Goal: Task Accomplishment & Management: Complete application form

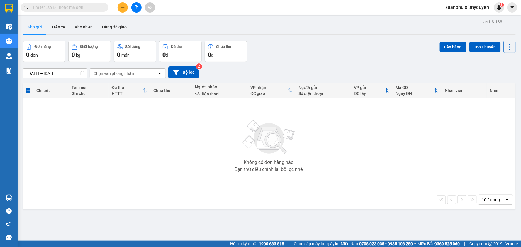
click at [121, 11] on button at bounding box center [123, 7] width 10 height 10
click at [142, 22] on div "Tạo đơn hàng" at bounding box center [146, 22] width 26 height 6
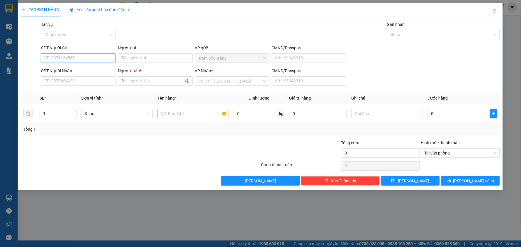
click at [93, 56] on input "SĐT Người Gửi" at bounding box center [78, 57] width 74 height 9
click at [86, 70] on div "0839090186 - ĐƯỜNG" at bounding box center [78, 70] width 67 height 6
type input "0839090186"
type input "ĐƯỜNG"
type input "0918384712"
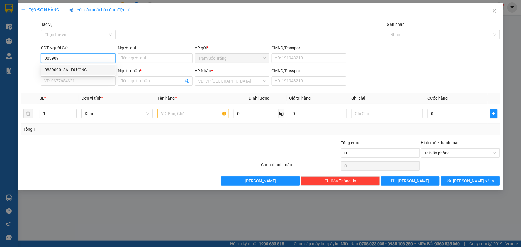
type input "HẢI"
type input "60.000"
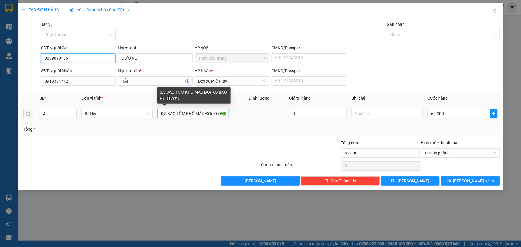
type input "0839090186"
click at [162, 114] on input "0,5 BAO TÔM KHÔ MÀU ĐỎ( KO BAO HƯ ƯỚT )" at bounding box center [193, 113] width 72 height 9
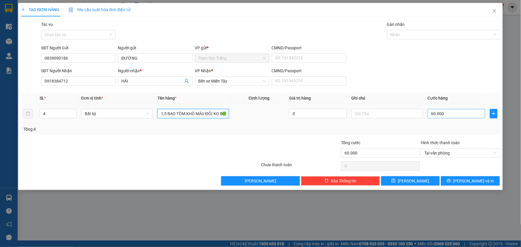
type input "1,5 BAO TÔM KHÔ MÀU ĐỎ( KO BAO HƯ ƯỚT )"
click at [448, 116] on input "60.000" at bounding box center [457, 113] width 58 height 9
type input "1"
type input "18"
type input "180"
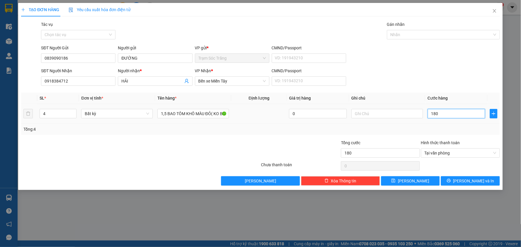
type input "1.800"
type input "18.000"
type input "180.000"
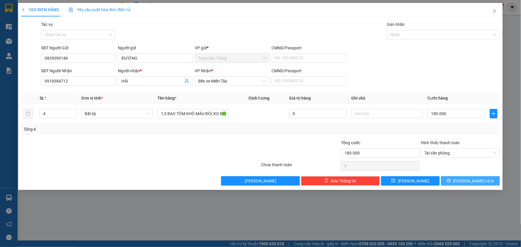
click at [470, 183] on span "[PERSON_NAME] và In" at bounding box center [473, 180] width 41 height 6
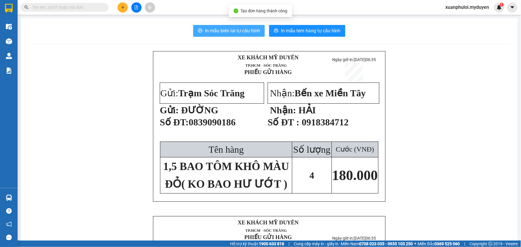
click at [236, 33] on span "In mẫu biên lai tự cấu hình" at bounding box center [232, 30] width 55 height 7
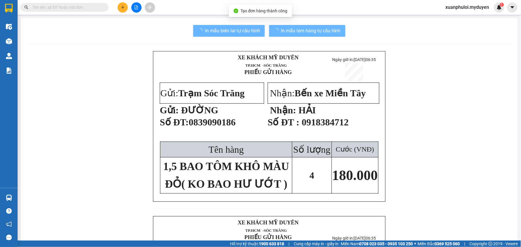
click at [314, 30] on span "In mẫu tem hàng tự cấu hình" at bounding box center [311, 30] width 60 height 7
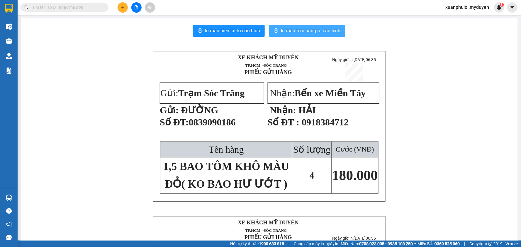
drag, startPoint x: 302, startPoint y: 117, endPoint x: 314, endPoint y: 30, distance: 88.5
click at [314, 30] on span "In mẫu tem hàng tự cấu hình" at bounding box center [311, 30] width 60 height 7
click at [309, 24] on div "In mẫu biên lai tự cấu hình In mẫu tem hàng tự cấu hình XE KHÁCH MỸ DUYÊN TP.…" at bounding box center [269, 221] width 497 height 407
click at [312, 28] on span "In mẫu tem hàng tự cấu hình" at bounding box center [311, 30] width 60 height 7
click at [124, 7] on icon "plus" at bounding box center [122, 7] width 3 height 0
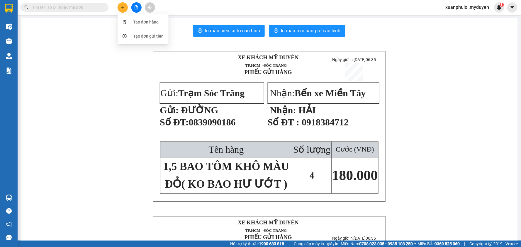
click at [134, 24] on div "Tạo đơn hàng" at bounding box center [146, 22] width 26 height 6
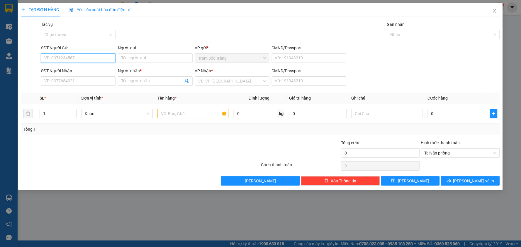
click at [85, 61] on input "SĐT Người Gửi" at bounding box center [78, 57] width 74 height 9
type input "0333989097"
click at [148, 59] on input "Người gửi" at bounding box center [155, 57] width 74 height 9
type input "D"
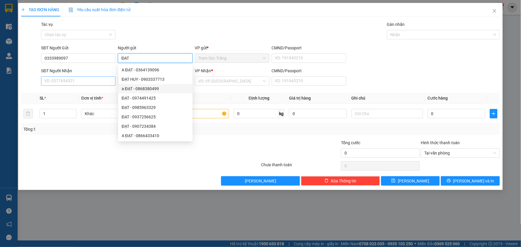
type input "ĐẠT"
click at [79, 81] on input "SĐT Người Nhận" at bounding box center [78, 80] width 74 height 9
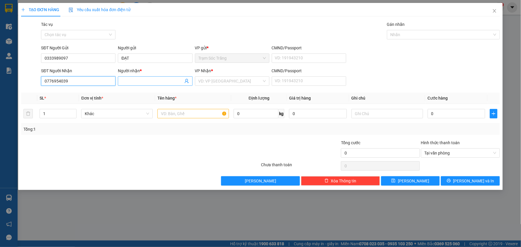
type input "0776954039"
click at [132, 78] on input "Người nhận *" at bounding box center [152, 81] width 62 height 6
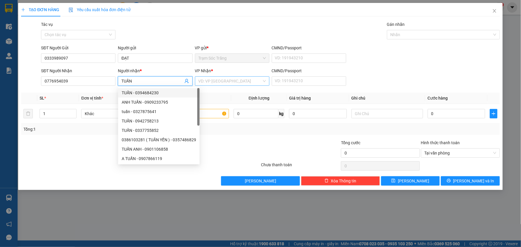
type input "TUẤN"
click at [220, 81] on input "search" at bounding box center [229, 81] width 63 height 9
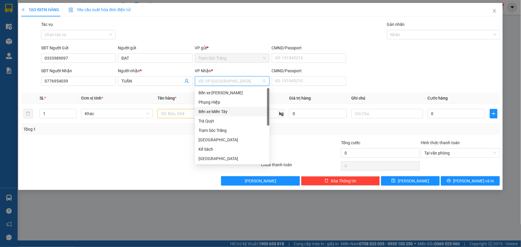
click at [225, 112] on div "Bến xe Miền Tây" at bounding box center [231, 111] width 67 height 6
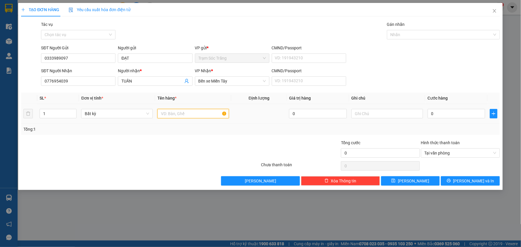
click at [181, 115] on input "text" at bounding box center [193, 113] width 72 height 9
type input "1 [PERSON_NAME] ([PERSON_NAME] CHẾT)"
click at [446, 115] on input "0" at bounding box center [457, 113] width 58 height 9
type input "1"
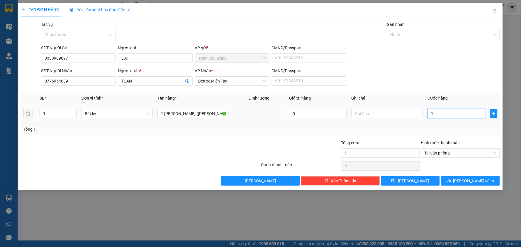
type input "10"
type input "100"
type input "1.000"
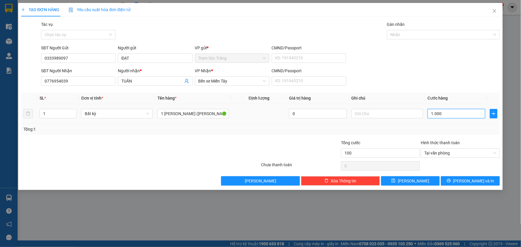
type input "1.000"
type input "10.000"
type input "100.000"
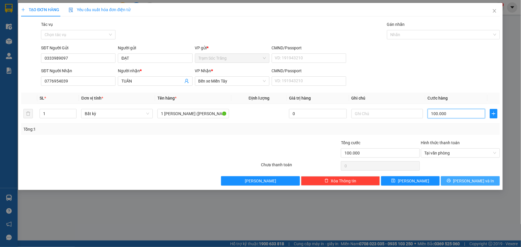
type input "100.000"
click at [474, 176] on button "[PERSON_NAME] và In" at bounding box center [470, 180] width 59 height 9
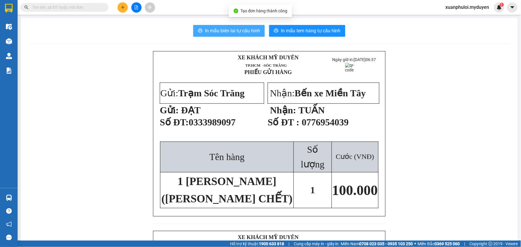
click at [235, 27] on button "In mẫu biên lai tự cấu hình" at bounding box center [229, 31] width 72 height 12
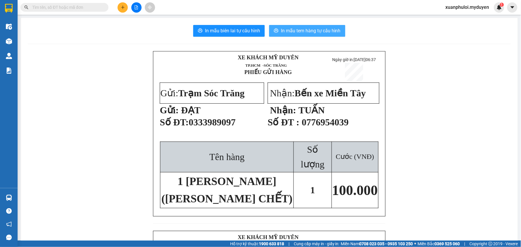
click at [311, 29] on span "In mẫu tem hàng tự cấu hình" at bounding box center [311, 30] width 60 height 7
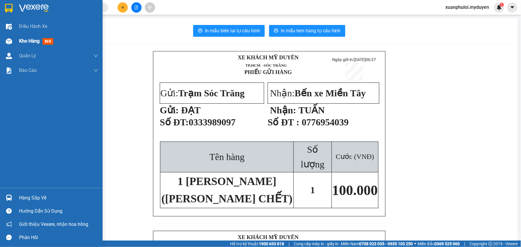
click at [16, 40] on div "Kho hàng mới" at bounding box center [51, 41] width 103 height 15
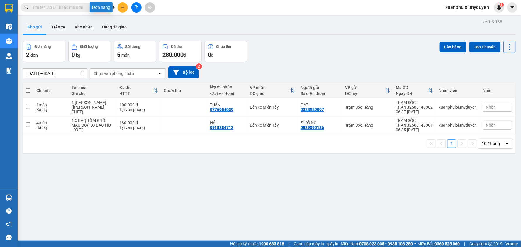
click at [122, 2] on button at bounding box center [123, 7] width 10 height 10
click at [135, 22] on div "Tạo đơn hàng" at bounding box center [146, 22] width 26 height 6
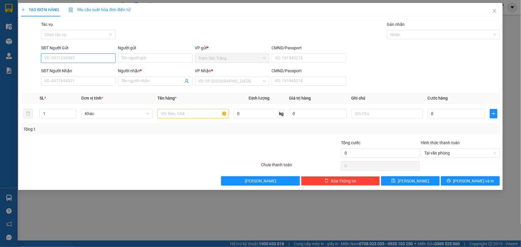
click at [86, 61] on input "SĐT Người Gửi" at bounding box center [78, 57] width 74 height 9
click at [84, 65] on div "0918023668 - TRANG" at bounding box center [78, 69] width 74 height 9
type input "0918023668"
type input "TRANG"
type input "0908784753"
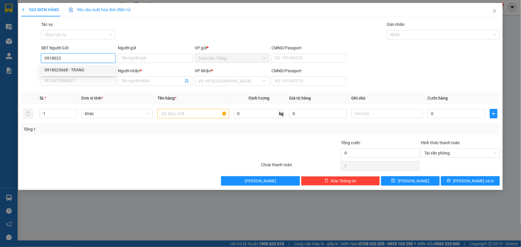
type input "NGHI"
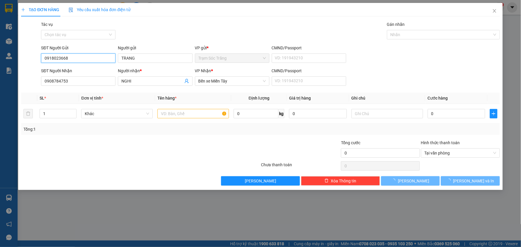
type input "30.000"
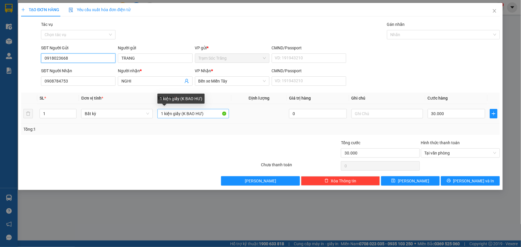
type input "0918023668"
click at [181, 109] on input "1 kiện giấy (K BAO HƯ)" at bounding box center [193, 113] width 72 height 9
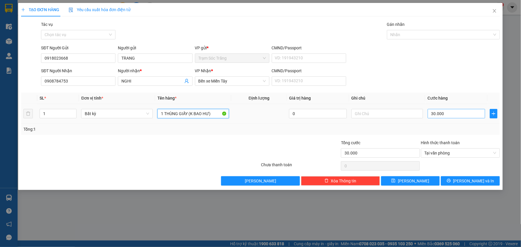
type input "1 THÙNG GIẤY (K BAO HƯ)"
click at [448, 116] on input "30.000" at bounding box center [457, 113] width 58 height 9
type input "5"
type input "50"
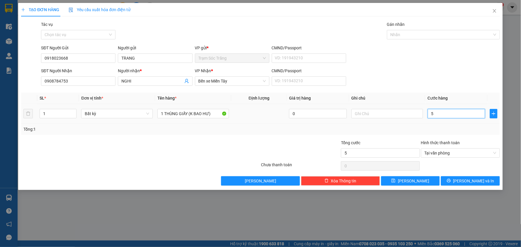
type input "50"
type input "500"
type input "5.000"
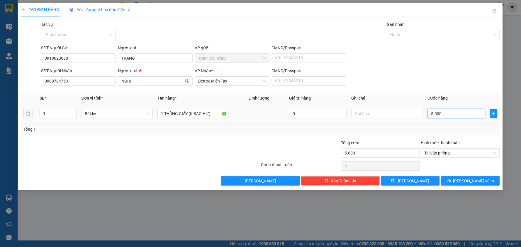
type input "50.000"
click at [475, 178] on span "[PERSON_NAME] và In" at bounding box center [473, 180] width 41 height 6
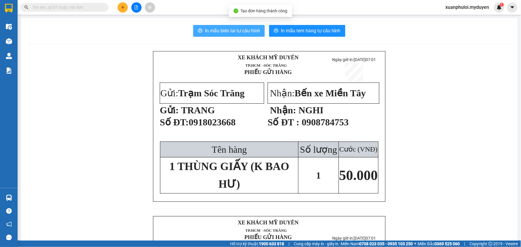
click at [233, 26] on button "In mẫu biên lai tự cấu hình" at bounding box center [229, 31] width 72 height 12
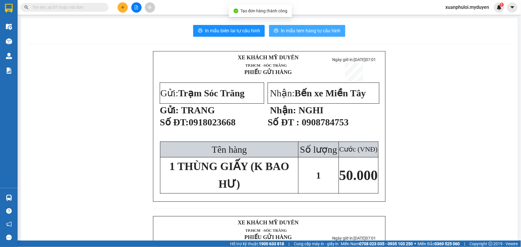
click at [303, 31] on span "In mẫu tem hàng tự cấu hình" at bounding box center [311, 30] width 60 height 7
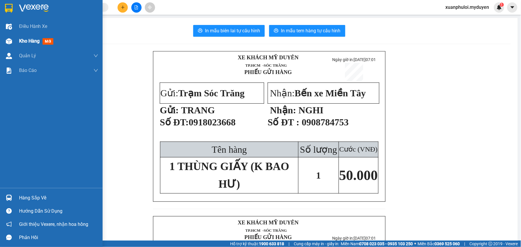
click at [19, 40] on span "Kho hàng" at bounding box center [29, 41] width 21 height 6
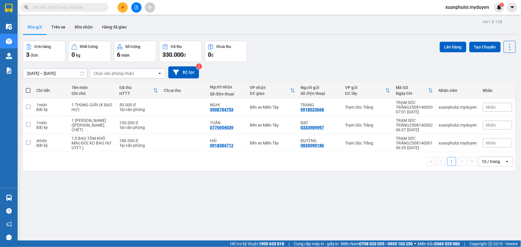
click at [27, 87] on th at bounding box center [28, 91] width 11 height 16
click at [28, 89] on span at bounding box center [28, 90] width 5 height 5
click at [28, 87] on input "checkbox" at bounding box center [28, 87] width 0 height 0
checkbox input "true"
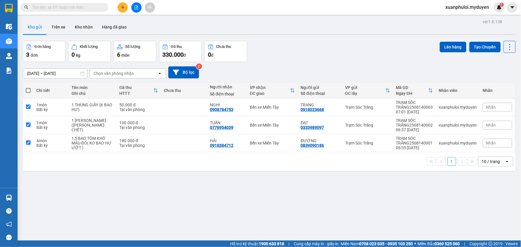
checkbox input "true"
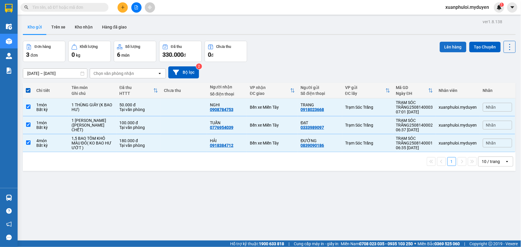
click at [447, 43] on button "Lên hàng" at bounding box center [453, 47] width 27 height 11
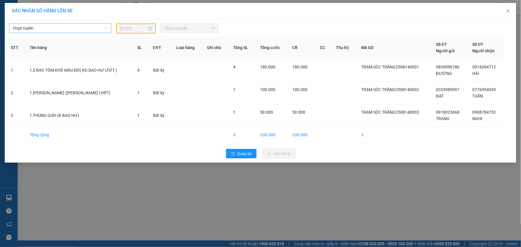
click at [86, 28] on span "Chọn tuyến" at bounding box center [60, 28] width 95 height 9
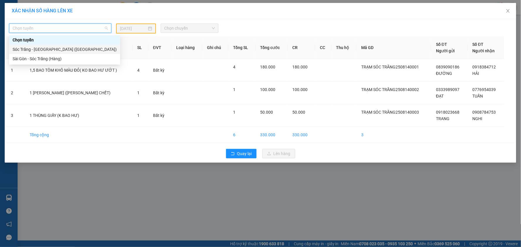
click at [46, 51] on div "Sóc Trăng - [GEOGRAPHIC_DATA] ([GEOGRAPHIC_DATA])" at bounding box center [65, 49] width 104 height 6
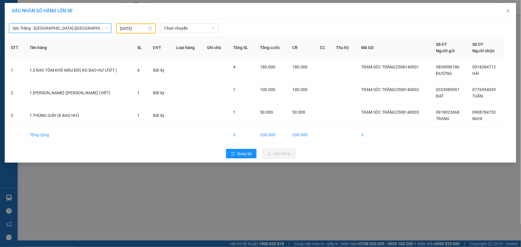
click at [131, 28] on input "[DATE]" at bounding box center [133, 28] width 27 height 6
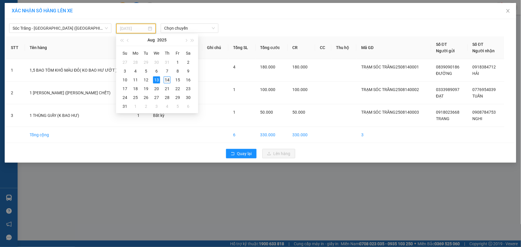
click at [169, 80] on div "14" at bounding box center [167, 79] width 7 height 7
type input "[DATE]"
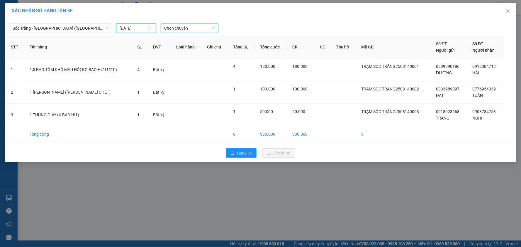
click at [192, 32] on span "Chọn chuyến" at bounding box center [189, 28] width 51 height 9
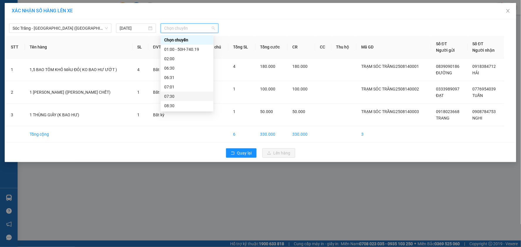
click at [184, 97] on div "07:30" at bounding box center [187, 96] width 46 height 6
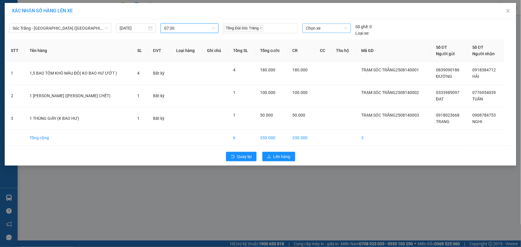
click at [315, 30] on span "Chọn xe" at bounding box center [326, 28] width 41 height 9
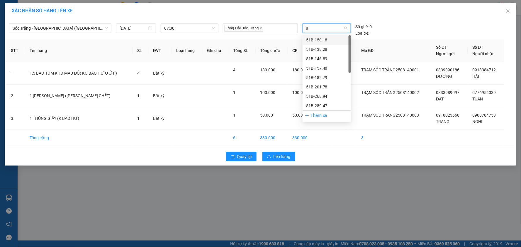
type input "89"
click at [329, 38] on div "51B-146.89" at bounding box center [326, 40] width 41 height 6
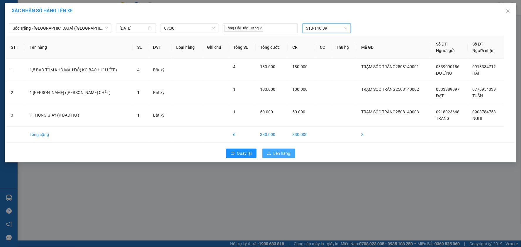
click at [270, 156] on span "upload" at bounding box center [269, 153] width 4 height 5
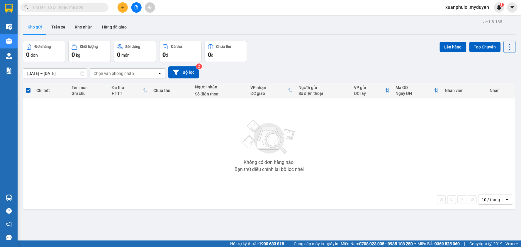
click at [121, 7] on icon "plus" at bounding box center [122, 7] width 3 height 0
click at [126, 22] on icon "snippets" at bounding box center [125, 22] width 4 height 4
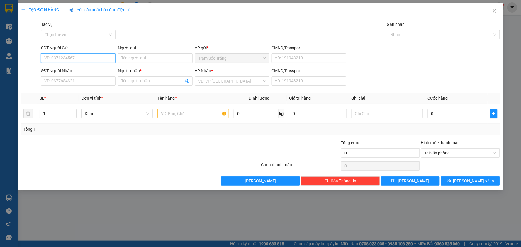
click at [84, 62] on input "SĐT Người Gửi" at bounding box center [78, 57] width 74 height 9
type input "0939109204"
click at [84, 67] on div "0939109204 - CHÚ THẠNH" at bounding box center [78, 70] width 67 height 6
type input "CHÚ THẠNH"
type input "0784942550"
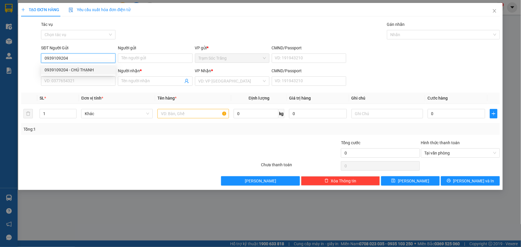
type input "HIẾU"
type input "50.000"
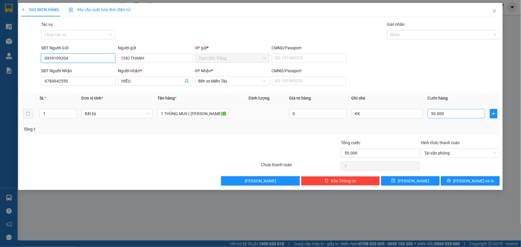
type input "0939109204"
click at [454, 115] on input "50.000" at bounding box center [457, 113] width 58 height 9
type input "4"
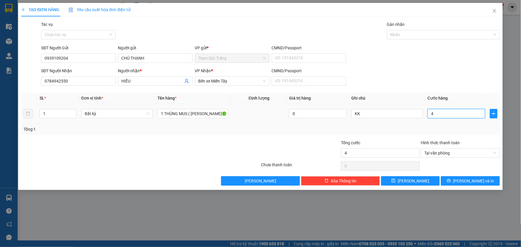
type input "40"
type input "400"
type input "4.000"
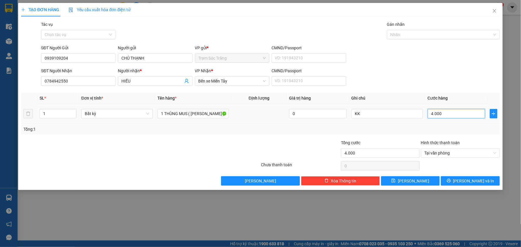
type input "40.000"
click at [473, 181] on span "[PERSON_NAME] và In" at bounding box center [473, 180] width 41 height 6
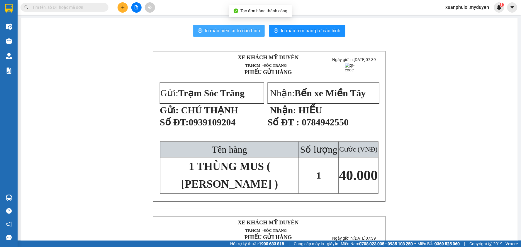
click at [222, 31] on span "In mẫu biên lai tự cấu hình" at bounding box center [232, 30] width 55 height 7
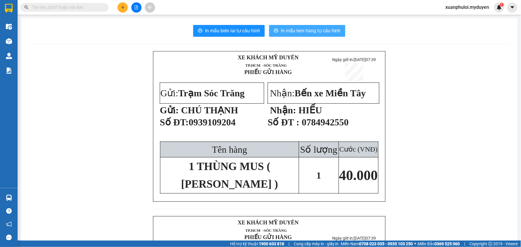
click at [309, 32] on span "In mẫu tem hàng tự cấu hình" at bounding box center [311, 30] width 60 height 7
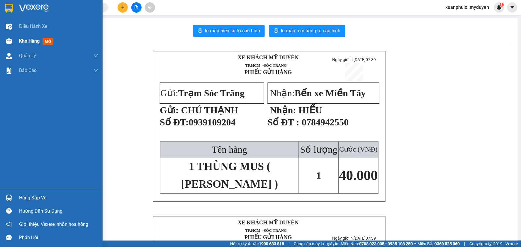
click at [18, 39] on div "Kho hàng mới" at bounding box center [51, 41] width 103 height 15
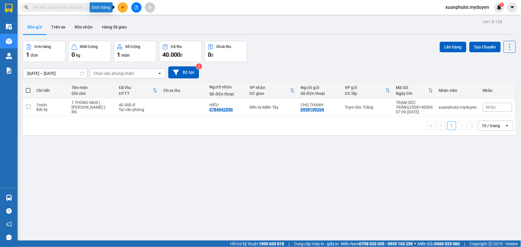
click at [122, 6] on icon "plus" at bounding box center [123, 7] width 4 height 4
click at [146, 26] on div "Tạo đơn hàng" at bounding box center [143, 21] width 44 height 11
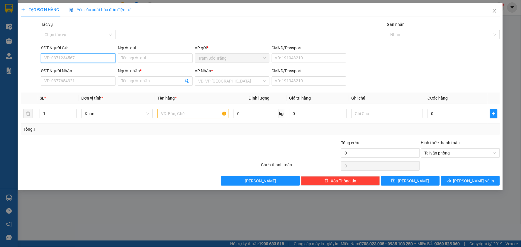
click at [97, 60] on input "SĐT Người Gửi" at bounding box center [78, 57] width 74 height 9
click at [86, 60] on input "SĐT Người Gửi" at bounding box center [78, 57] width 74 height 9
click at [77, 81] on input "SĐT Người Nhận" at bounding box center [78, 80] width 74 height 9
type input "0977688701"
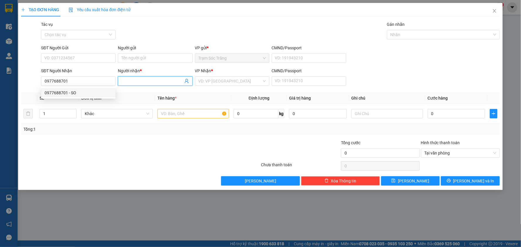
click at [153, 81] on input "Người nhận *" at bounding box center [152, 81] width 62 height 6
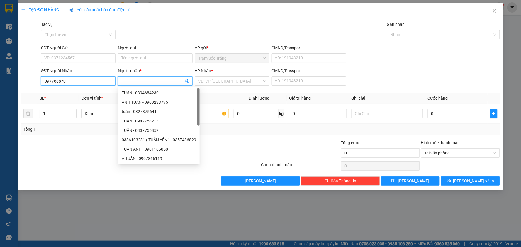
click at [98, 84] on input "0977688701" at bounding box center [78, 80] width 74 height 9
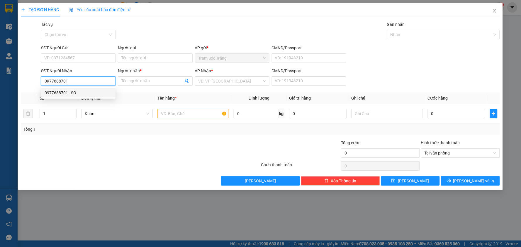
click at [77, 90] on div "0977688701 - SO" at bounding box center [78, 92] width 67 height 6
type input "SO"
type input "50.000"
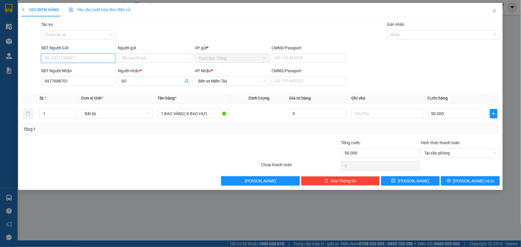
click at [92, 55] on input "SĐT Người Gửi" at bounding box center [78, 57] width 74 height 9
type input "0369132075"
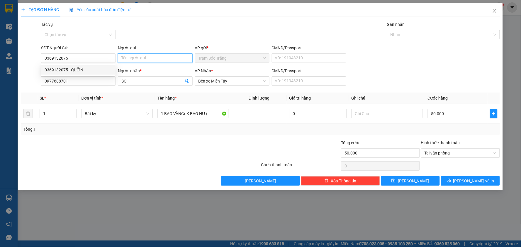
click at [133, 56] on input "Người gửi" at bounding box center [155, 57] width 74 height 9
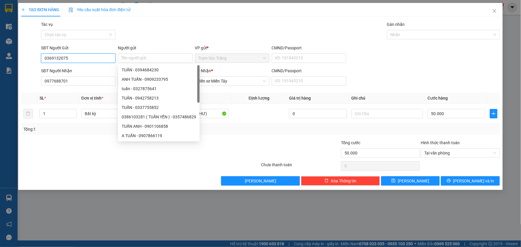
click at [90, 60] on input "0369132075" at bounding box center [78, 57] width 74 height 9
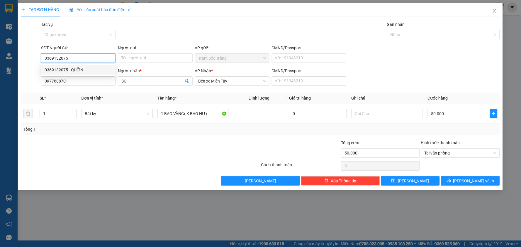
click at [82, 69] on div "0369132075 - QUỠN" at bounding box center [78, 70] width 67 height 6
type input "QUỠN"
type input "80.000"
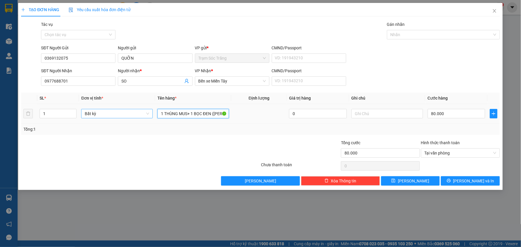
drag, startPoint x: 212, startPoint y: 113, endPoint x: 142, endPoint y: 113, distance: 70.7
click at [142, 113] on tr "1 Bất kỳ 1 THÙNG MUS+ 1 BỌC ĐEN (KO BAO HƯ) 0 80.000" at bounding box center [260, 114] width 479 height 20
type input "1 BAO VÀNG (KO BAO HƯ)"
click at [454, 115] on input "80.000" at bounding box center [457, 113] width 58 height 9
type input "4"
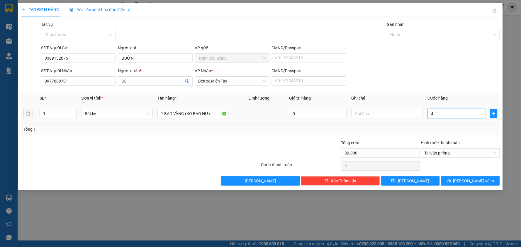
type input "4"
type input "40"
type input "400"
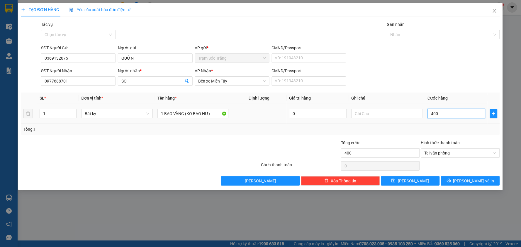
type input "4.000"
type input "40.000"
click at [473, 182] on span "[PERSON_NAME] và In" at bounding box center [473, 180] width 41 height 6
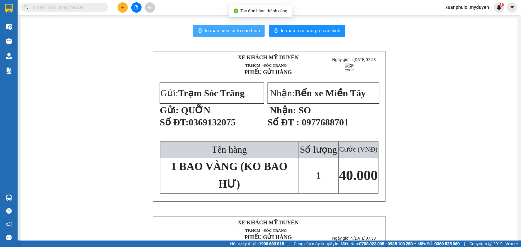
click at [244, 30] on span "In mẫu biên lai tự cấu hình" at bounding box center [232, 30] width 55 height 7
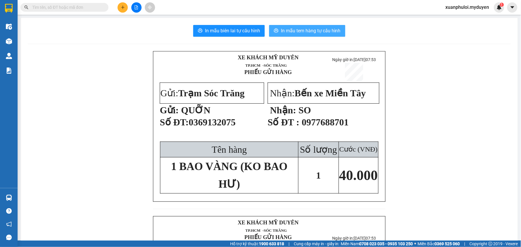
drag, startPoint x: 244, startPoint y: 30, endPoint x: 320, endPoint y: 30, distance: 75.3
click at [320, 30] on span "In mẫu tem hàng tự cấu hình" at bounding box center [311, 30] width 60 height 7
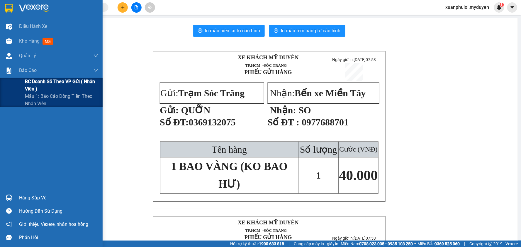
click at [34, 80] on span "BC doanh số theo VP gửi ( nhân viên )" at bounding box center [61, 85] width 73 height 15
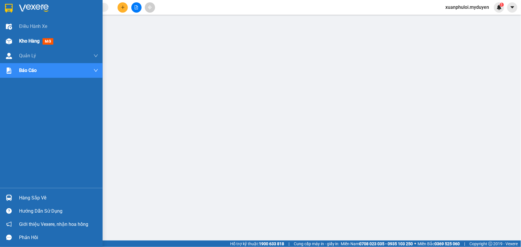
click at [25, 39] on span "Kho hàng" at bounding box center [29, 41] width 21 height 6
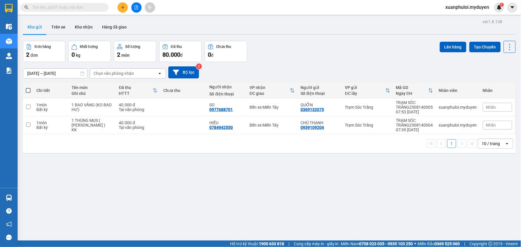
click at [21, 90] on div "ver 1.8.138 Kho gửi Trên xe Kho nhận Hàng đã giao Đơn hàng 2 đơn Khối lượng 0 k…" at bounding box center [270, 141] width 498 height 247
click at [26, 90] on span at bounding box center [28, 90] width 5 height 5
click at [28, 87] on input "checkbox" at bounding box center [28, 87] width 0 height 0
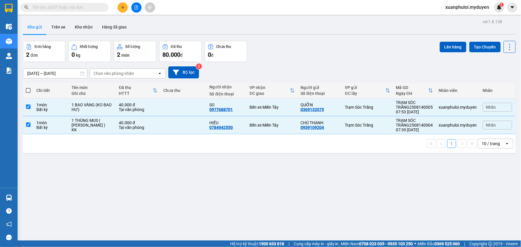
checkbox input "true"
click at [445, 48] on button "Lên hàng" at bounding box center [453, 47] width 27 height 11
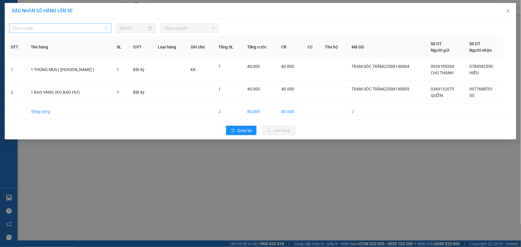
click at [95, 27] on span "Chọn tuyến" at bounding box center [60, 28] width 95 height 9
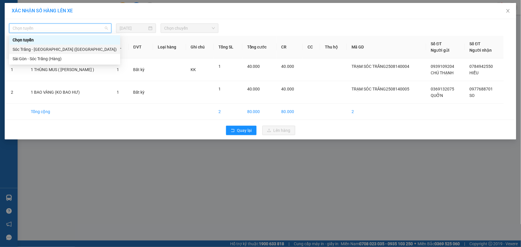
click at [44, 49] on div "Sóc Trăng - [GEOGRAPHIC_DATA] ([GEOGRAPHIC_DATA])" at bounding box center [65, 49] width 104 height 6
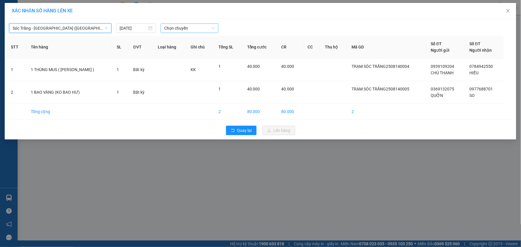
click at [177, 26] on span "Chọn chuyến" at bounding box center [189, 28] width 51 height 9
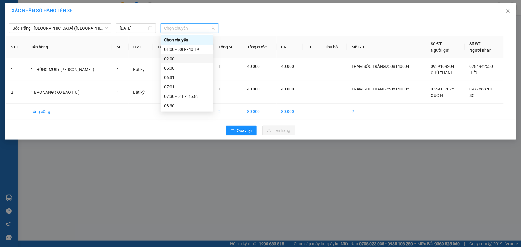
scroll to position [33, 0]
click at [185, 71] on div "08:30" at bounding box center [187, 73] width 46 height 6
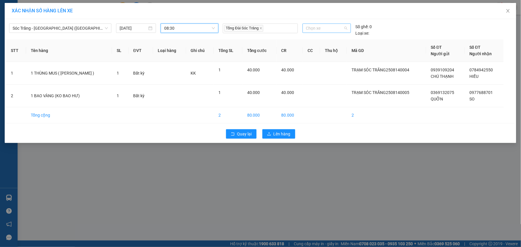
click at [316, 30] on span "Chọn xe" at bounding box center [326, 28] width 41 height 9
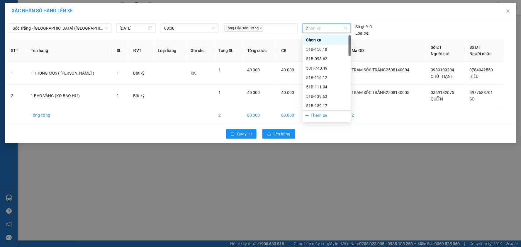
type input "78"
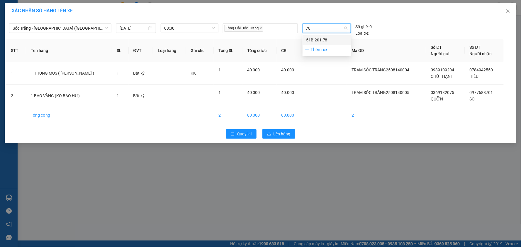
click at [318, 40] on div "51B-201.78" at bounding box center [326, 40] width 41 height 6
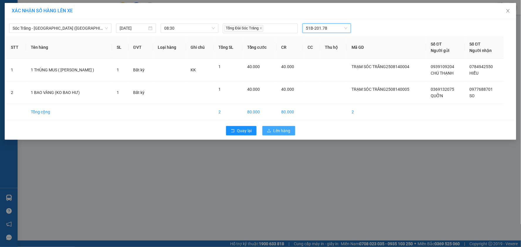
click at [287, 127] on button "Lên hàng" at bounding box center [278, 130] width 33 height 9
